Goal: Information Seeking & Learning: Learn about a topic

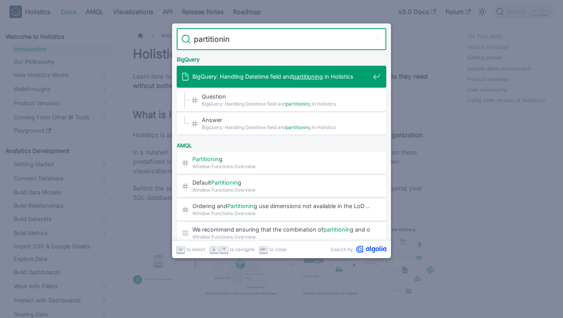
type input "partitioning"
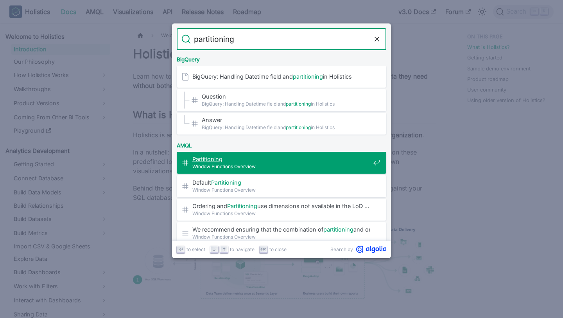
click at [302, 163] on span "Window Functions Overview" at bounding box center [281, 166] width 178 height 7
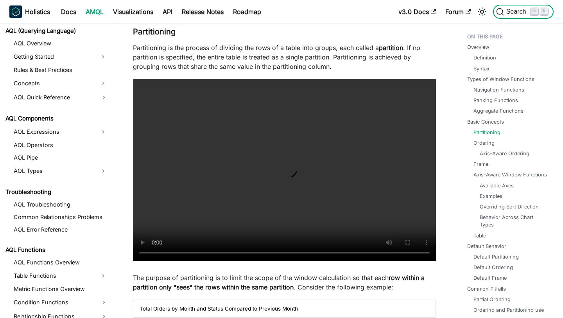
scroll to position [450, 0]
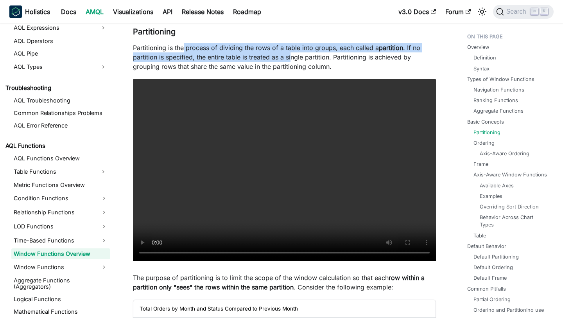
drag, startPoint x: 183, startPoint y: 47, endPoint x: 290, endPoint y: 60, distance: 108.0
click at [291, 61] on p "Partitioning is the process of dividing the rows of a table into groups, each c…" at bounding box center [284, 57] width 303 height 28
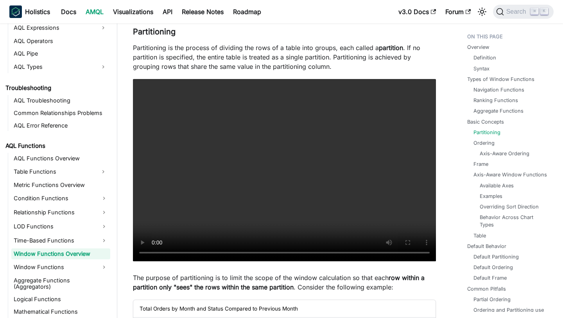
click at [324, 66] on p "Partitioning is the process of dividing the rows of a table into groups, each c…" at bounding box center [284, 57] width 303 height 28
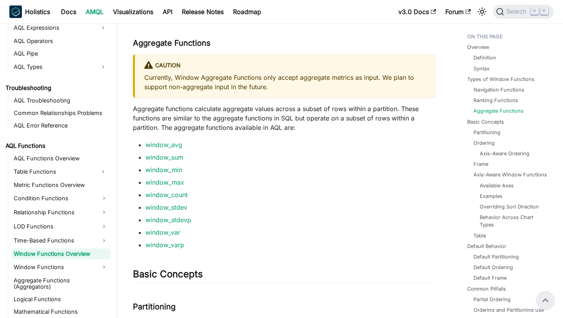
scroll to position [1056, 0]
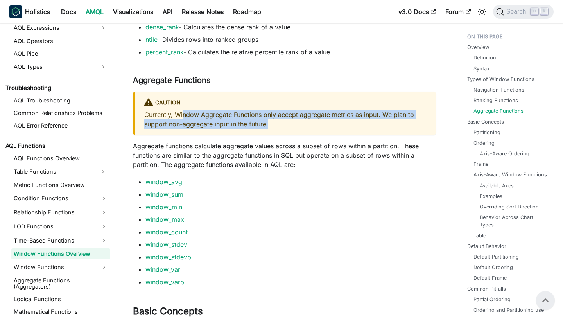
drag, startPoint x: 183, startPoint y: 114, endPoint x: 282, endPoint y: 123, distance: 99.4
click at [283, 124] on p "Currently, Window Aggregate Functions only accept aggregate metrics as input. W…" at bounding box center [285, 119] width 282 height 19
click at [282, 123] on p "Currently, Window Aggregate Functions only accept aggregate metrics as input. W…" at bounding box center [285, 119] width 282 height 19
drag, startPoint x: 282, startPoint y: 123, endPoint x: 234, endPoint y: 107, distance: 51.1
click at [234, 107] on div "caution Currently, Window Aggregate Functions only accept aggregate metrics as …" at bounding box center [284, 113] width 303 height 43
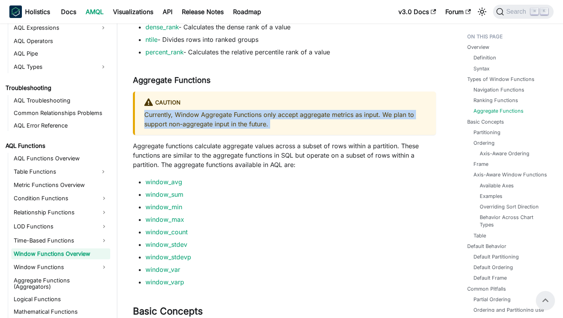
click at [234, 107] on div "caution" at bounding box center [285, 103] width 282 height 10
drag, startPoint x: 262, startPoint y: 128, endPoint x: 213, endPoint y: 119, distance: 49.7
click at [213, 119] on p "Currently, Window Aggregate Functions only accept aggregate metrics as input. W…" at bounding box center [285, 119] width 282 height 19
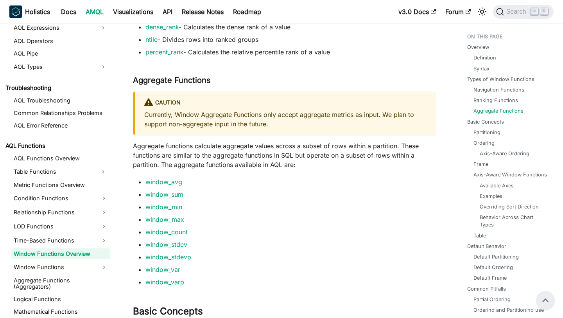
click at [270, 155] on p "Aggregate functions calculate aggregate values across a subset of rows within a…" at bounding box center [284, 155] width 303 height 28
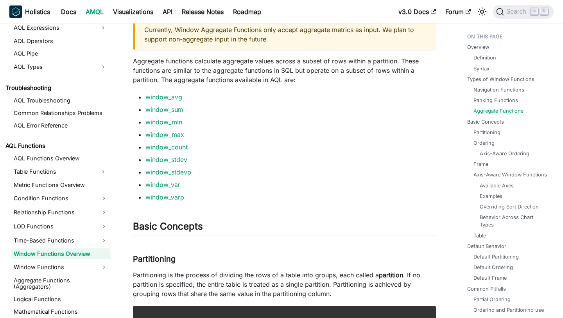
scroll to position [1154, 0]
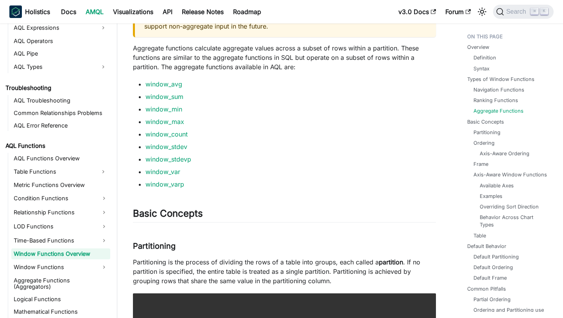
click at [292, 55] on p "Aggregate functions calculate aggregate values across a subset of rows within a…" at bounding box center [284, 57] width 303 height 28
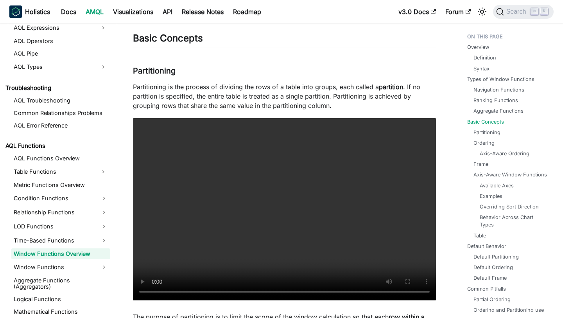
scroll to position [1329, 0]
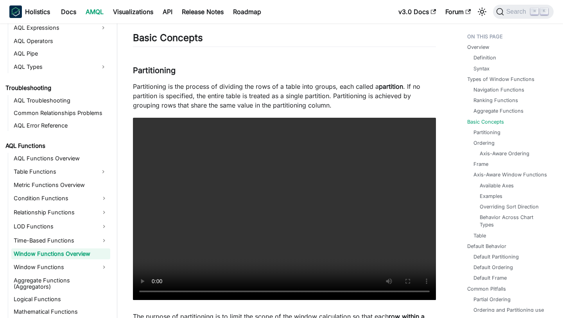
drag, startPoint x: 251, startPoint y: 90, endPoint x: 336, endPoint y: 111, distance: 87.8
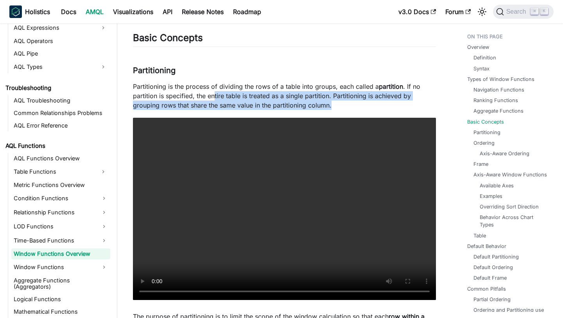
drag, startPoint x: 333, startPoint y: 109, endPoint x: 215, endPoint y: 96, distance: 118.5
click at [215, 96] on p "Partitioning is the process of dividing the rows of a table into groups, each c…" at bounding box center [284, 96] width 303 height 28
drag, startPoint x: 333, startPoint y: 97, endPoint x: 333, endPoint y: 105, distance: 8.2
click at [333, 105] on p "Partitioning is the process of dividing the rows of a table into groups, each c…" at bounding box center [284, 96] width 303 height 28
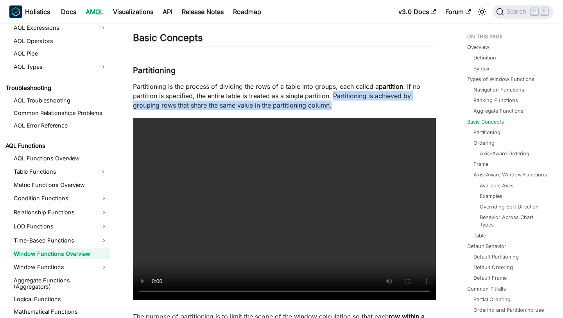
click at [333, 105] on p "Partitioning is the process of dividing the rows of a table into groups, each c…" at bounding box center [284, 96] width 303 height 28
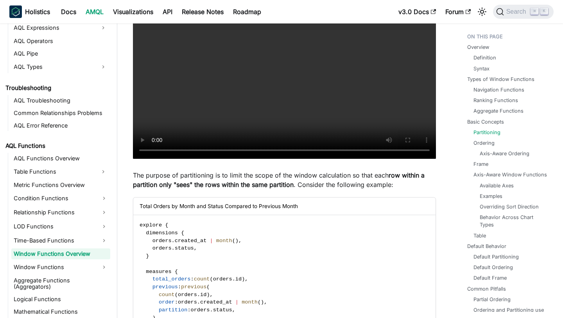
scroll to position [1560, 0]
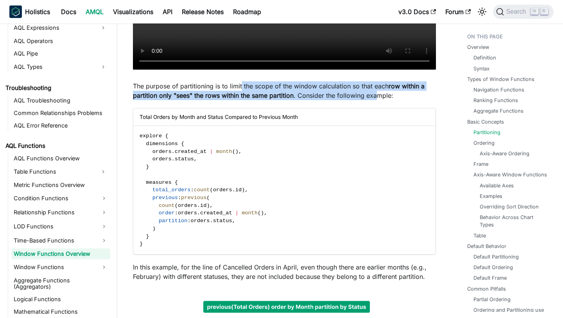
drag, startPoint x: 241, startPoint y: 90, endPoint x: 383, endPoint y: 92, distance: 141.6
click at [383, 92] on p "The purpose of partitioning is to limit the scope of the window calculation so …" at bounding box center [284, 90] width 303 height 19
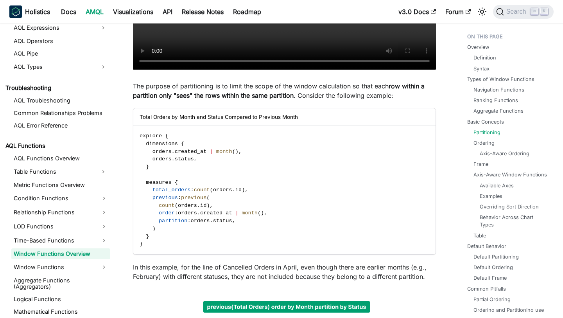
click at [383, 92] on p "The purpose of partitioning is to limit the scope of the window calculation so …" at bounding box center [284, 90] width 303 height 19
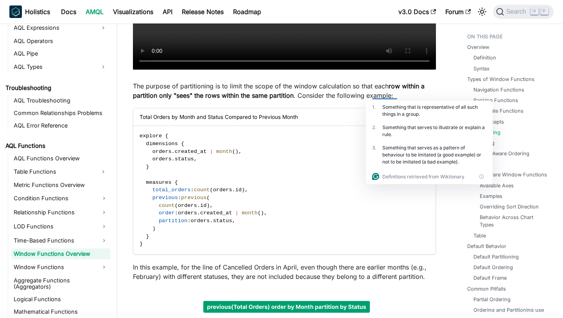
click at [349, 91] on p "The purpose of partitioning is to limit the scope of the window calculation so …" at bounding box center [284, 90] width 303 height 19
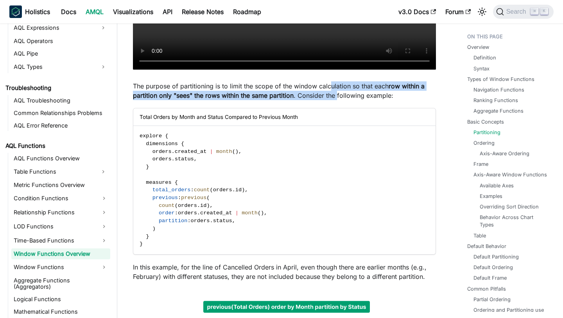
drag, startPoint x: 343, startPoint y: 95, endPoint x: 330, endPoint y: 90, distance: 14.2
click at [330, 90] on p "The purpose of partitioning is to limit the scope of the window calculation so …" at bounding box center [284, 90] width 303 height 19
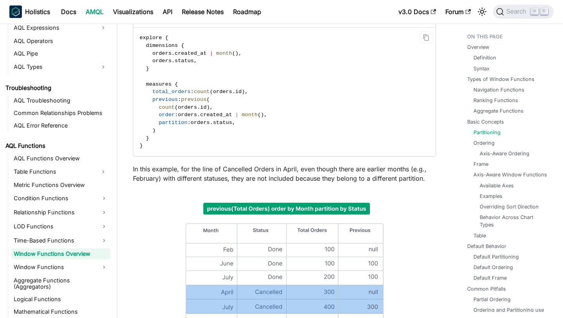
scroll to position [1662, 0]
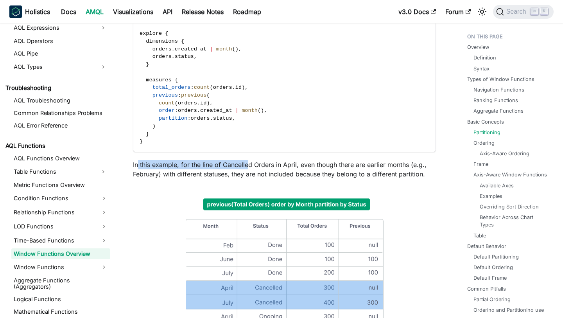
drag, startPoint x: 137, startPoint y: 167, endPoint x: 248, endPoint y: 167, distance: 110.7
click at [248, 167] on p "In this example, for the line of Cancelled Orders in April, even though there a…" at bounding box center [284, 169] width 303 height 19
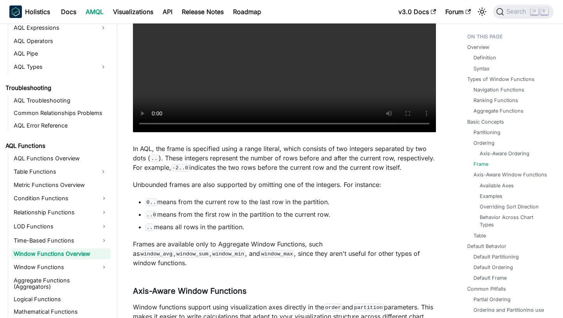
scroll to position [2871, 0]
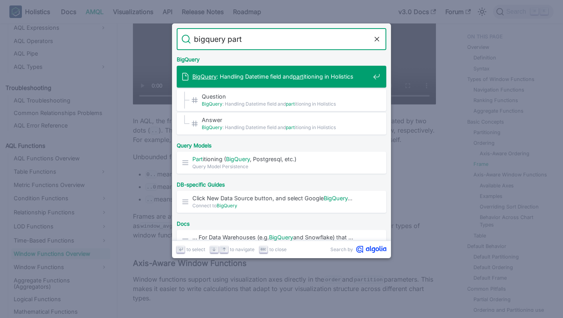
type input "bigquery parti"
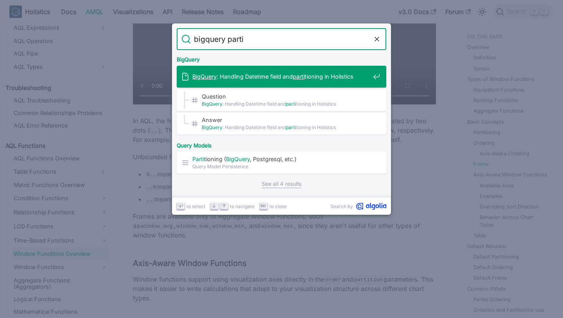
click at [342, 79] on span "BigQuery : Handling Datetime field and parti tioning in Holistics" at bounding box center [281, 76] width 178 height 7
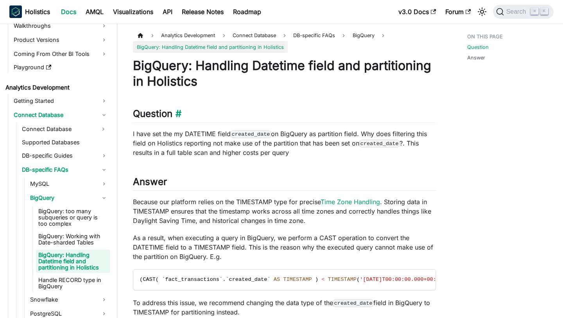
scroll to position [77, 0]
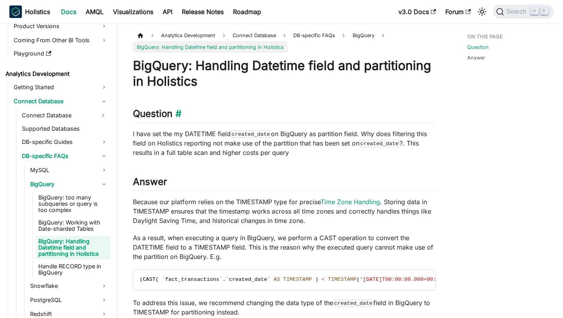
click at [292, 115] on h2 "Question ​" at bounding box center [284, 115] width 303 height 15
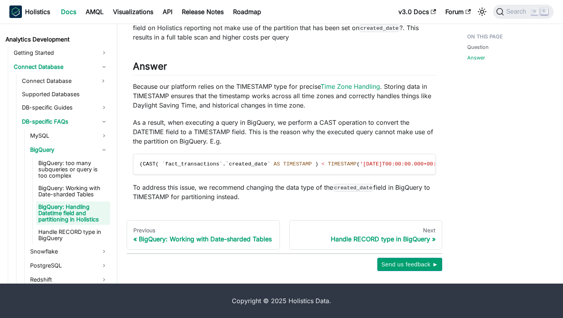
scroll to position [123, 0]
click at [251, 101] on p "Because our platform relies on the TIMESTAMP type for precise Time Zone Handlin…" at bounding box center [284, 96] width 303 height 28
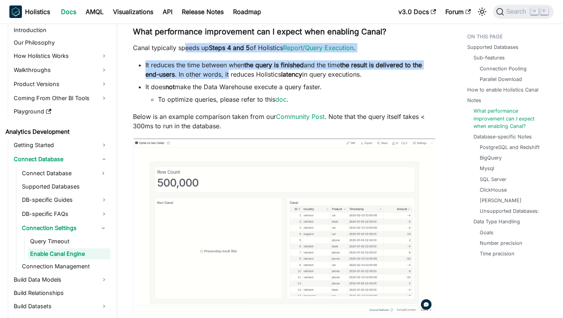
drag, startPoint x: 186, startPoint y: 51, endPoint x: 231, endPoint y: 78, distance: 52.5
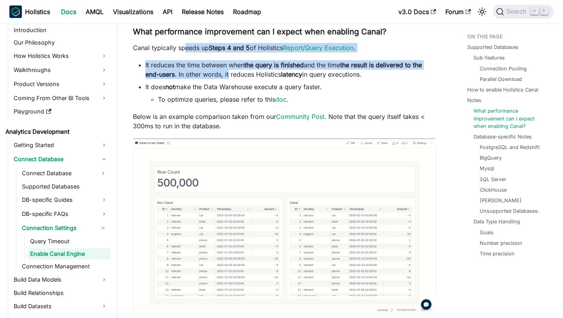
click at [231, 78] on div "Enable Canal Engine Knowledge Checkpoint To learn about Holistics Canal , pleas…" at bounding box center [284, 226] width 303 height 2413
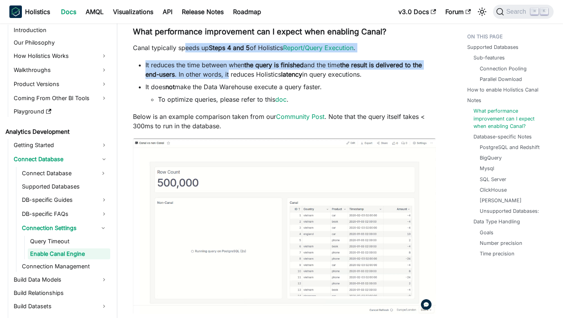
click at [231, 78] on li "It reduces the time between when the query is finished and the time the result …" at bounding box center [291, 69] width 291 height 19
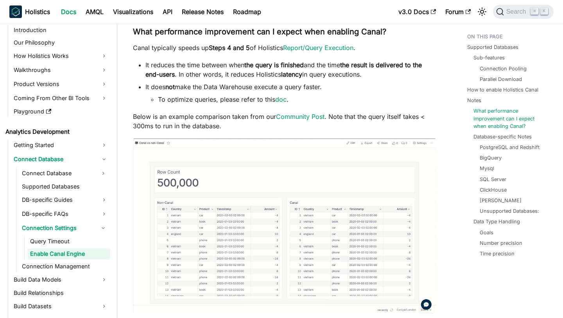
click at [231, 78] on li "It reduces the time between when the query is finished and the time the result …" at bounding box center [291, 69] width 291 height 19
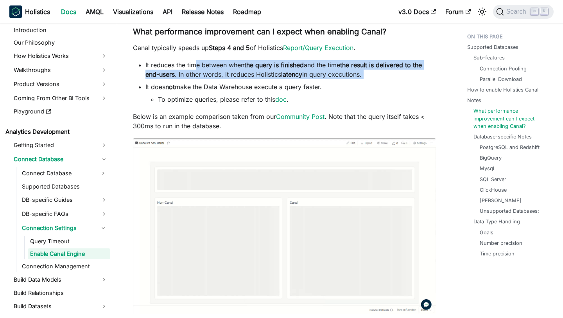
drag, startPoint x: 198, startPoint y: 68, endPoint x: 354, endPoint y: 80, distance: 155.7
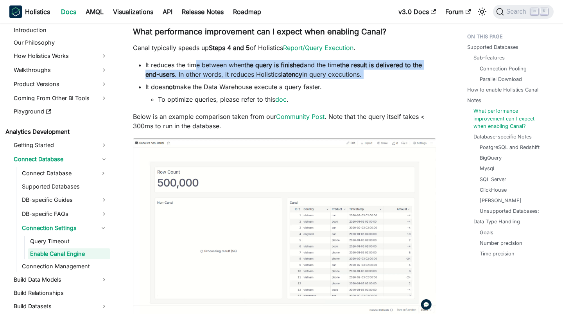
click at [354, 80] on ul "It reduces the time between when the query is finished and the time the result …" at bounding box center [284, 82] width 303 height 44
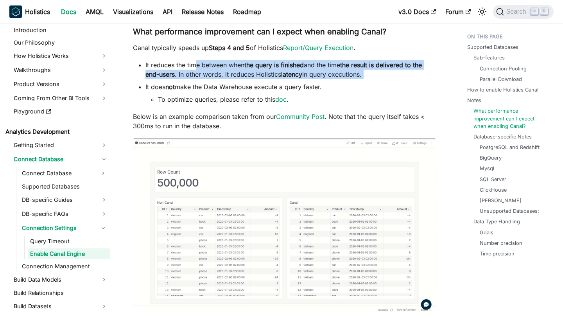
click at [354, 80] on ul "It reduces the time between when the query is finished and the time the result …" at bounding box center [284, 82] width 303 height 44
